Goal: Task Accomplishment & Management: Complete application form

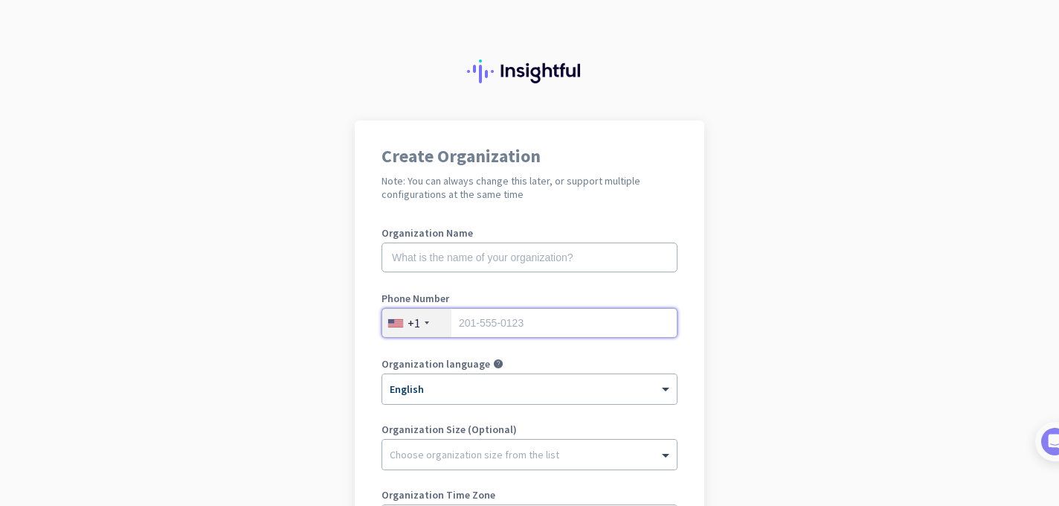
click at [487, 327] on input "tel" at bounding box center [530, 323] width 296 height 30
type input "9174756014"
click at [457, 258] on input "text" at bounding box center [530, 258] width 296 height 30
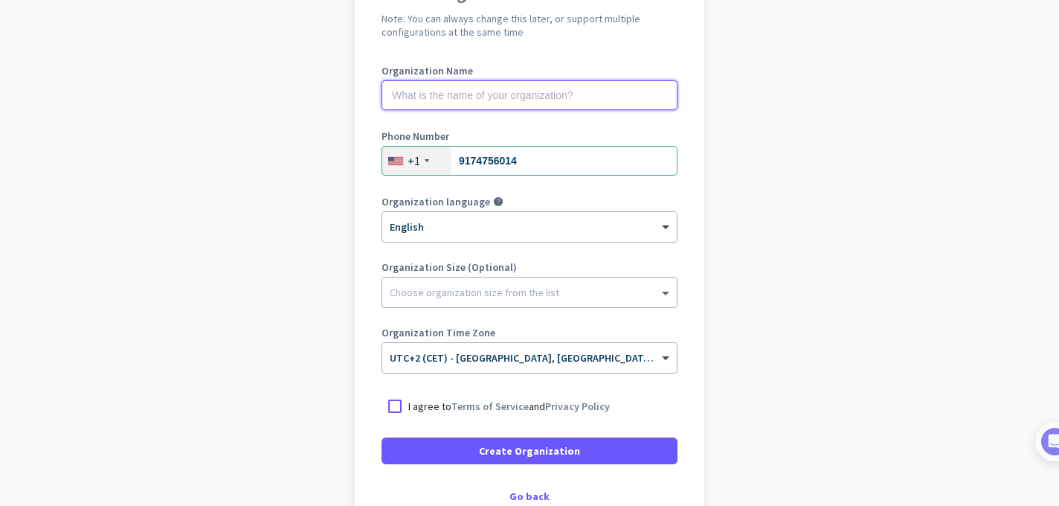
scroll to position [167, 0]
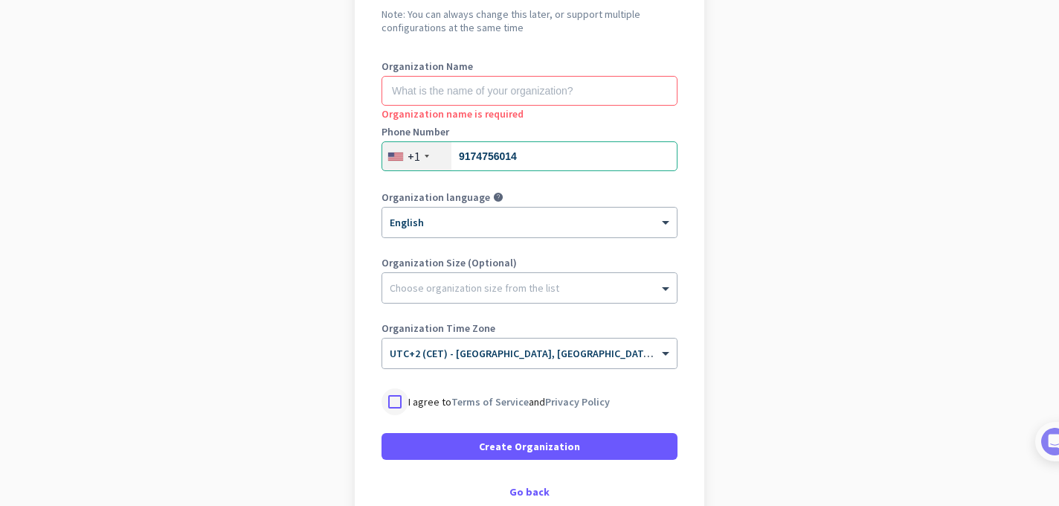
click at [394, 402] on div at bounding box center [395, 401] width 27 height 27
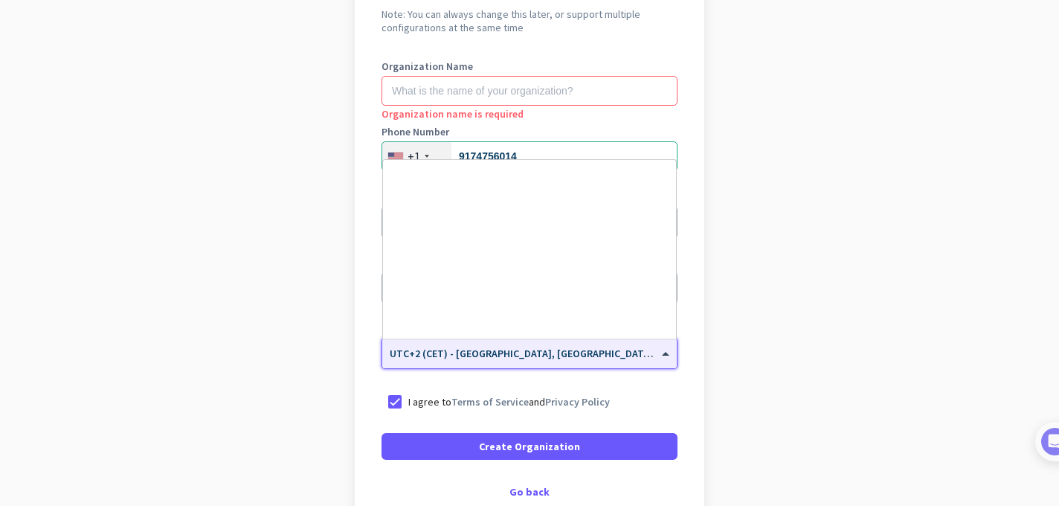
click at [666, 353] on span at bounding box center [667, 353] width 19 height 13
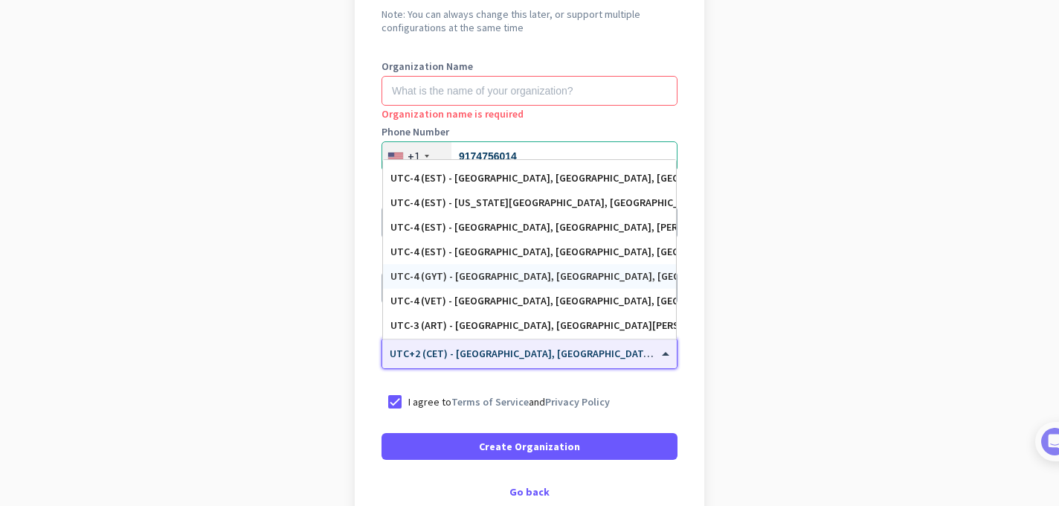
scroll to position [1691, 0]
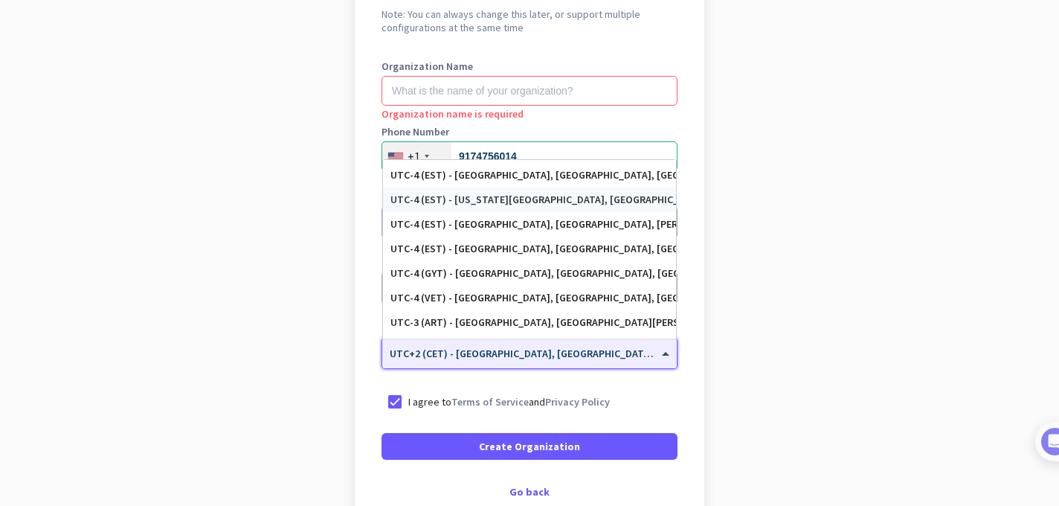
click at [572, 199] on div "UTC-4 (EST) - [US_STATE][GEOGRAPHIC_DATA], [GEOGRAPHIC_DATA], [GEOGRAPHIC_DATA]…" at bounding box center [530, 199] width 278 height 13
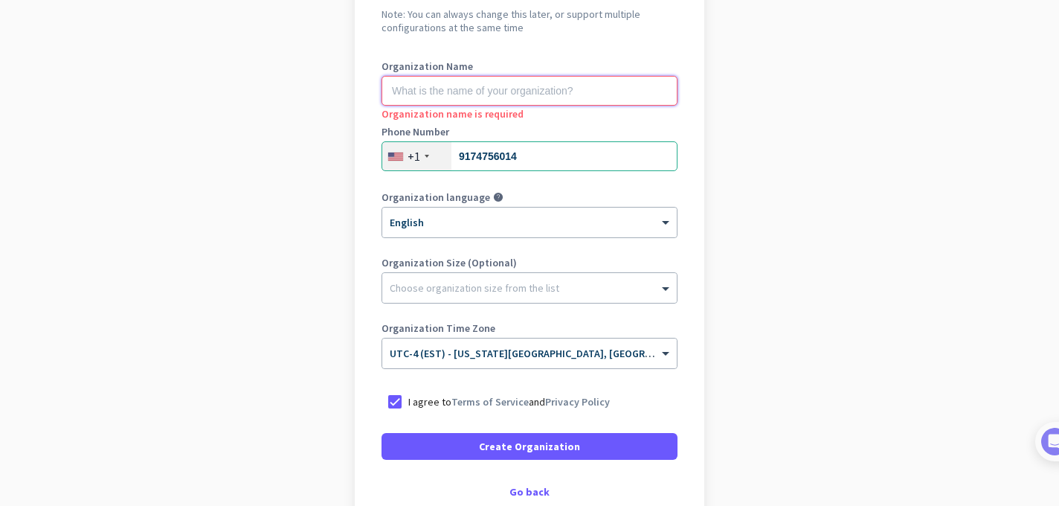
click at [518, 84] on input "text" at bounding box center [530, 91] width 296 height 30
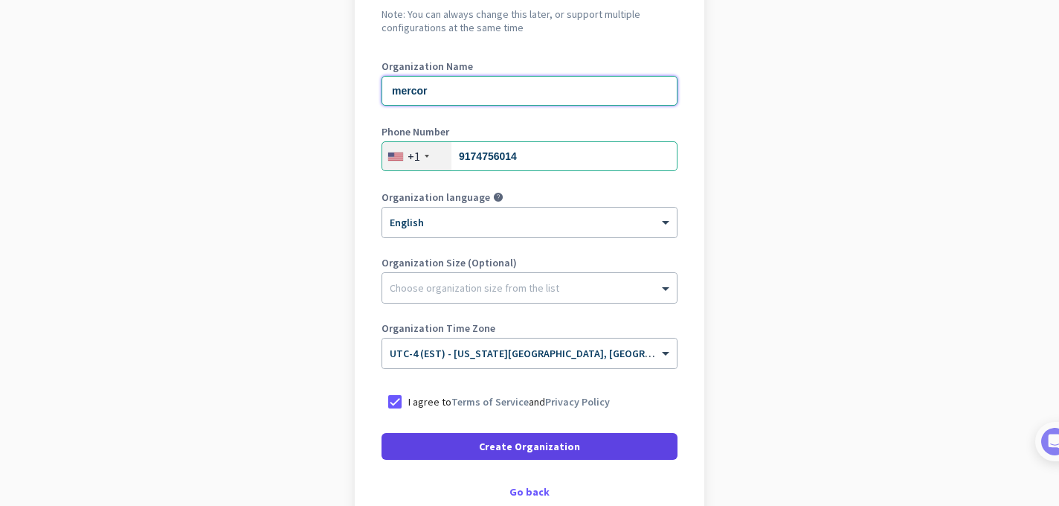
type input "mercor"
click at [571, 443] on span "Create Organization" at bounding box center [529, 446] width 101 height 15
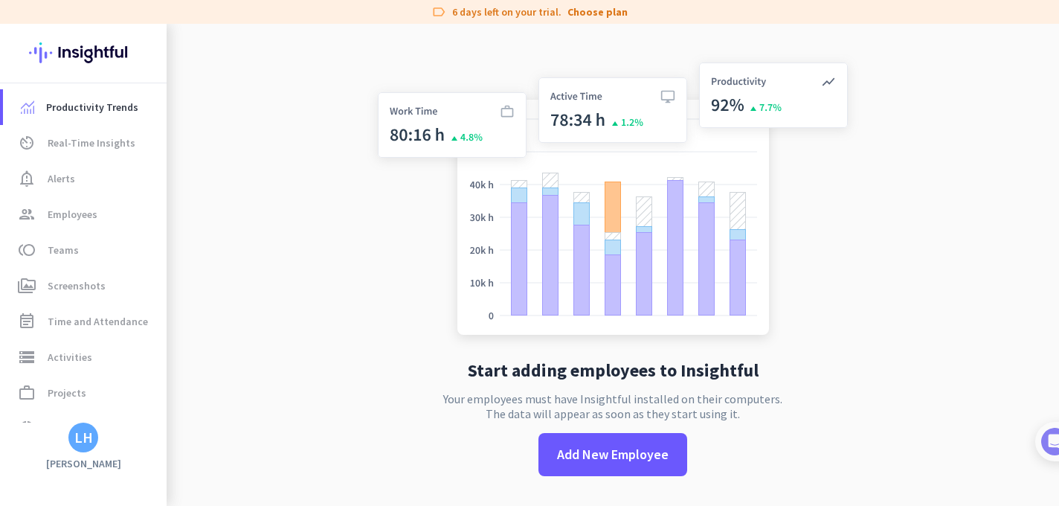
click at [516, 408] on div "Start adding employees to Insightful Your employees must have Insightful instal…" at bounding box center [613, 277] width 492 height 506
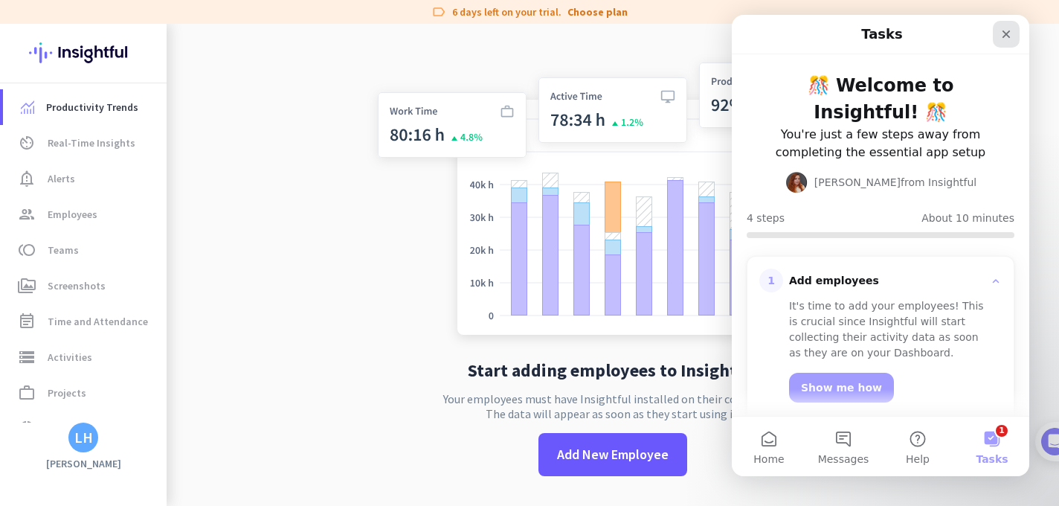
click at [1003, 31] on icon "Close" at bounding box center [1007, 35] width 8 height 8
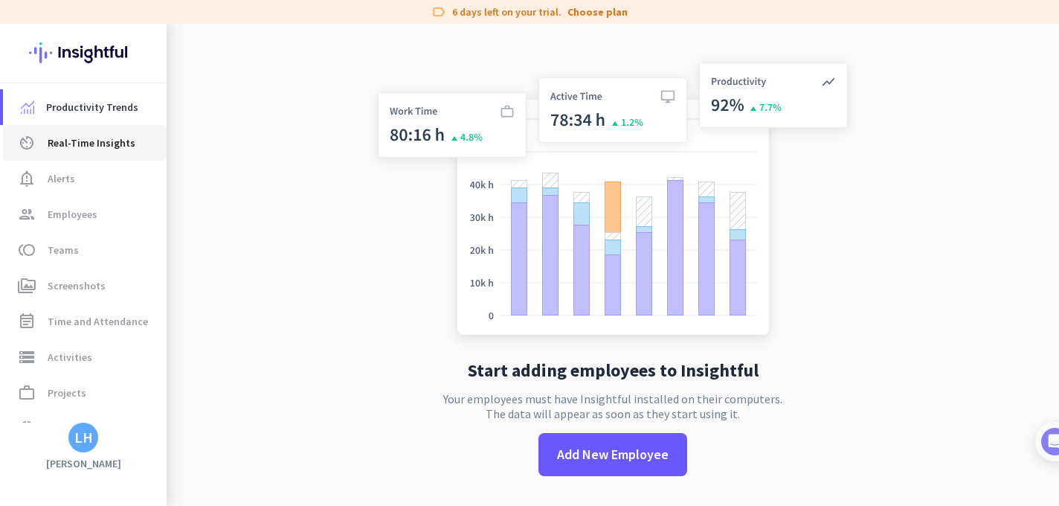
click at [112, 139] on span "Real-Time Insights" at bounding box center [92, 143] width 88 height 18
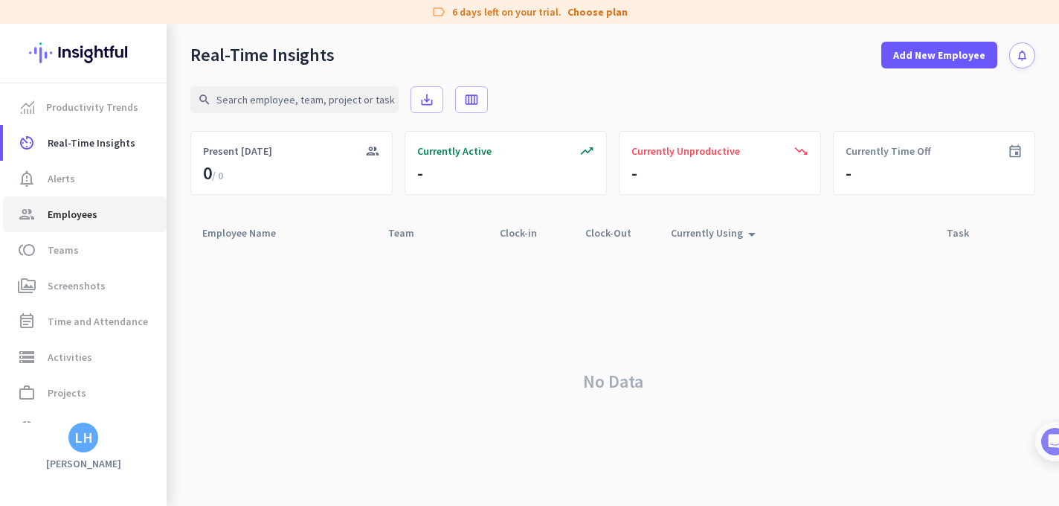
click at [87, 220] on span "Employees" at bounding box center [73, 214] width 50 height 18
